Goal: Task Accomplishment & Management: Use online tool/utility

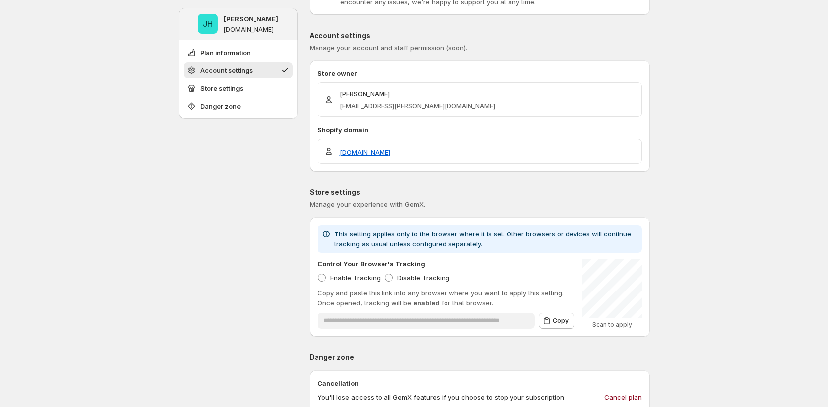
scroll to position [118, 0]
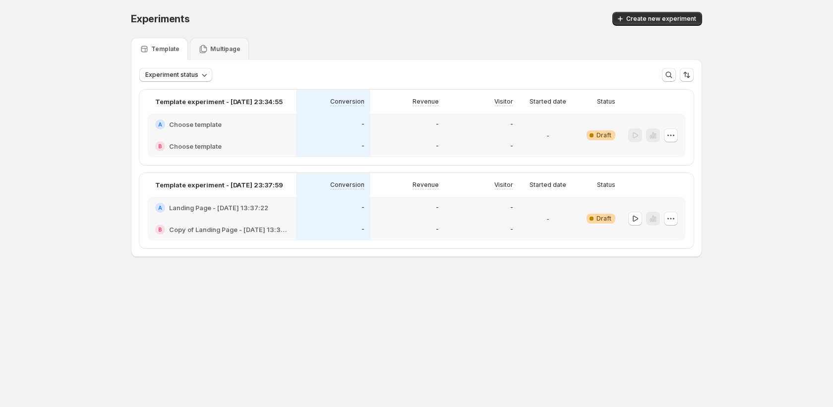
click at [364, 223] on div "-" at bounding box center [333, 230] width 74 height 22
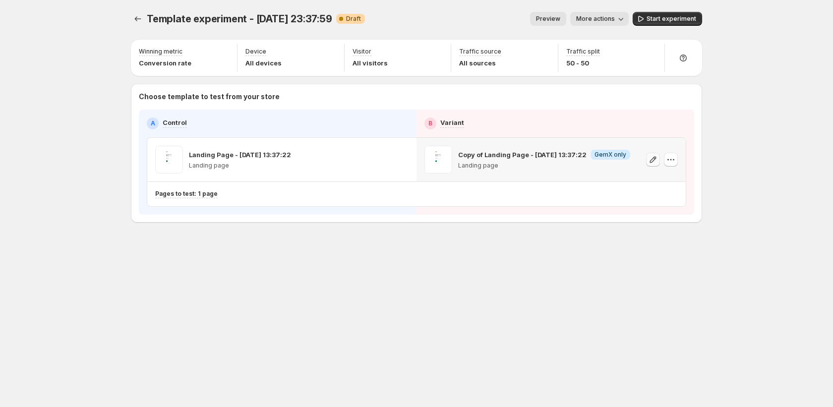
click at [652, 161] on icon "button" at bounding box center [653, 160] width 10 height 10
click at [339, 248] on div "Template experiment - Sep 15, 23:37:59. This page is ready Template experiment …" at bounding box center [416, 138] width 595 height 276
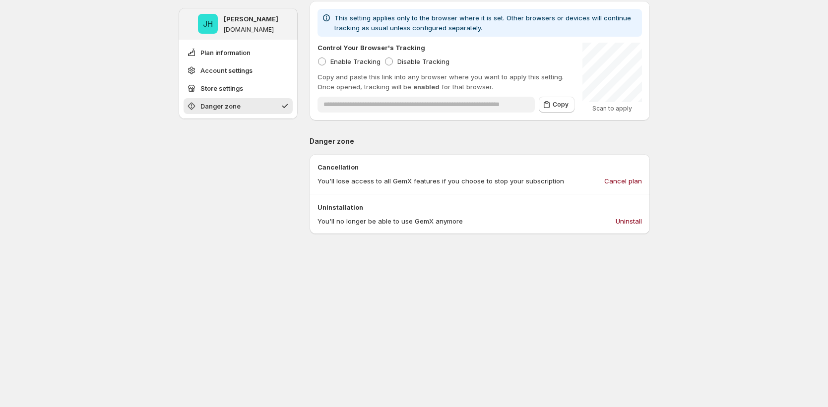
scroll to position [423, 0]
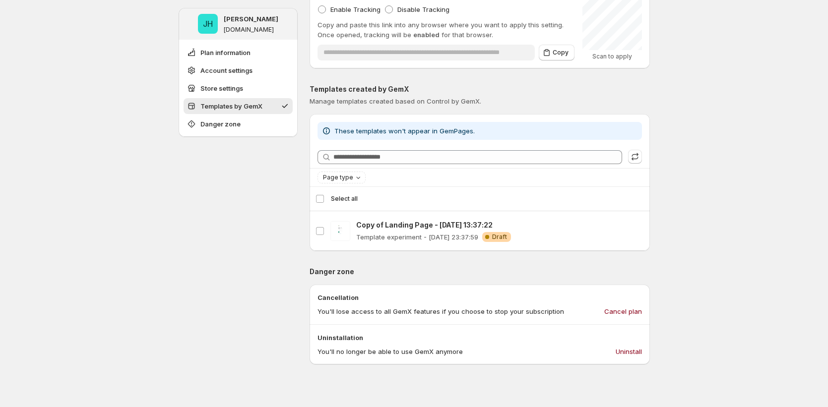
scroll to position [341, 0]
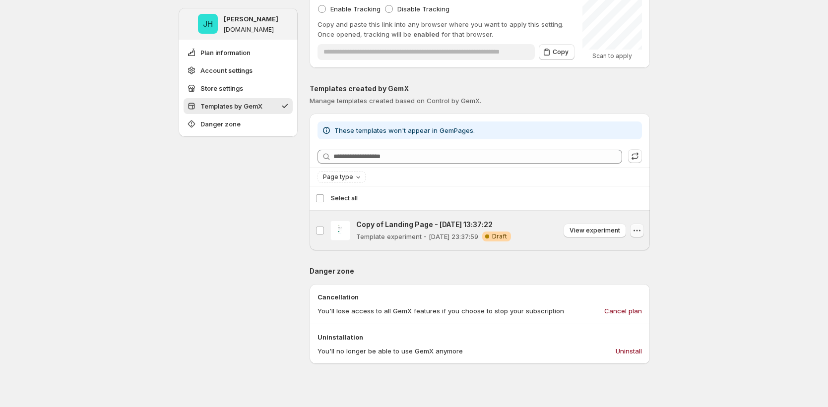
click at [641, 234] on icon "button" at bounding box center [637, 231] width 10 height 10
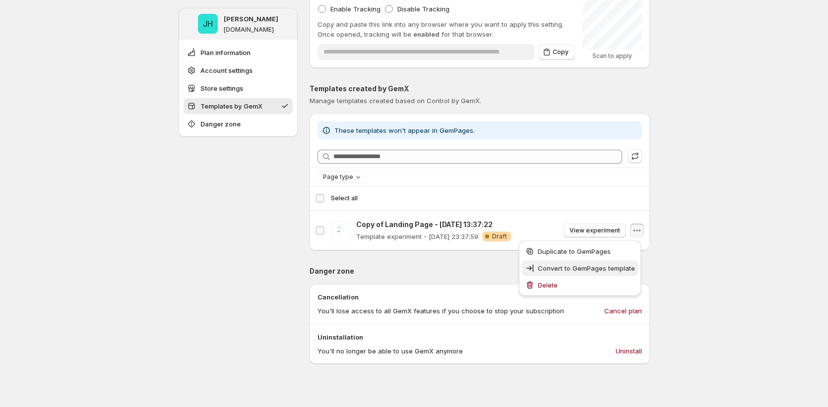
click at [612, 268] on span "Convert to GemPages template" at bounding box center [586, 268] width 97 height 8
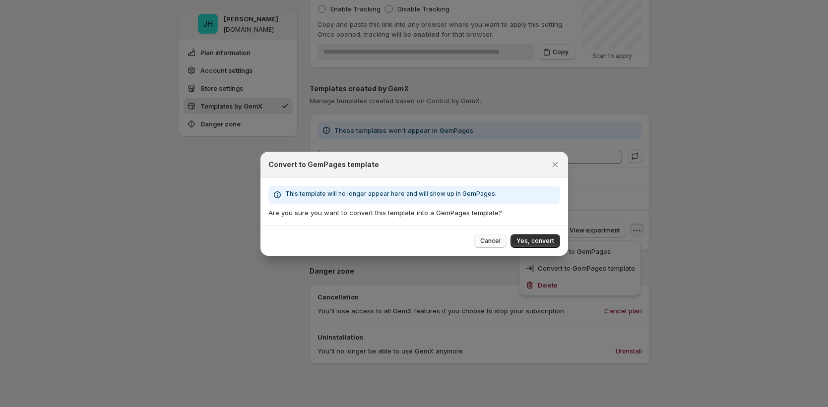
click at [496, 241] on span "Cancel" at bounding box center [490, 241] width 20 height 8
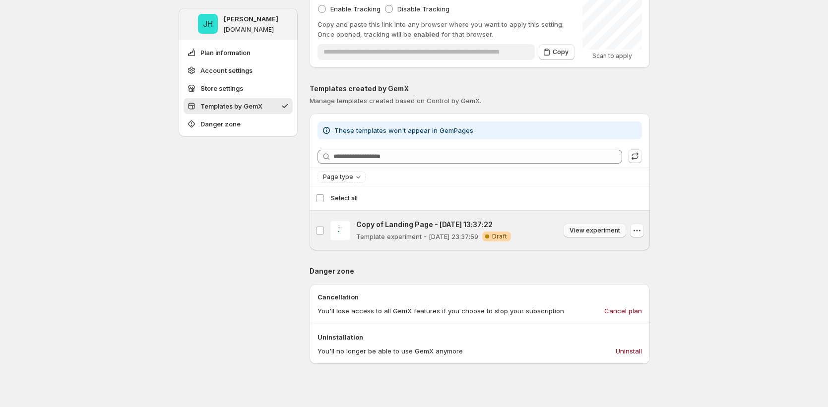
click at [617, 232] on span "View experiment" at bounding box center [594, 231] width 51 height 8
click at [635, 231] on icon "button" at bounding box center [637, 231] width 10 height 10
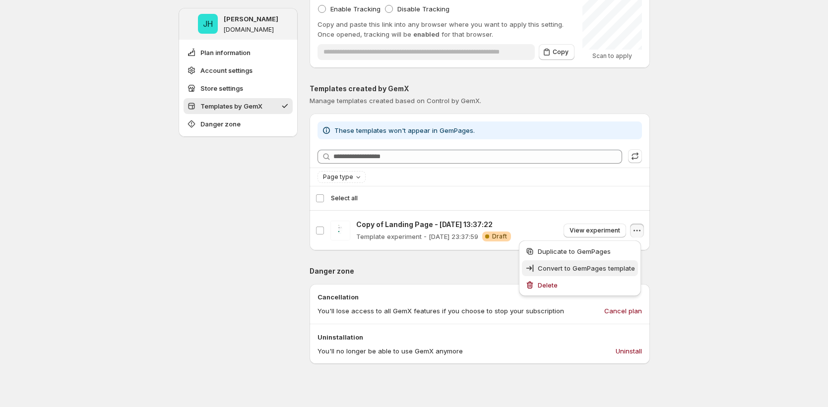
click at [560, 264] on span "Convert to GemPages template" at bounding box center [586, 268] width 97 height 8
